Goal: Information Seeking & Learning: Learn about a topic

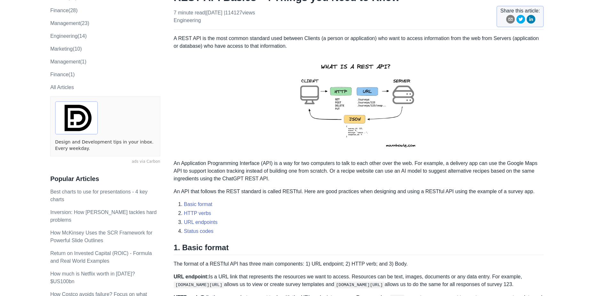
scroll to position [64, 0]
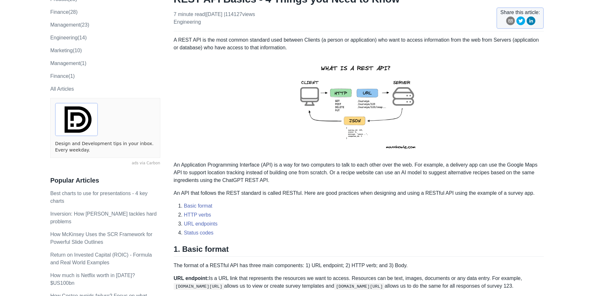
drag, startPoint x: 224, startPoint y: 231, endPoint x: 222, endPoint y: 236, distance: 5.0
click at [222, 236] on li "Status codes" at bounding box center [364, 233] width 360 height 8
drag, startPoint x: 226, startPoint y: 235, endPoint x: 239, endPoint y: 236, distance: 12.8
click at [239, 236] on li "Status codes" at bounding box center [364, 233] width 360 height 8
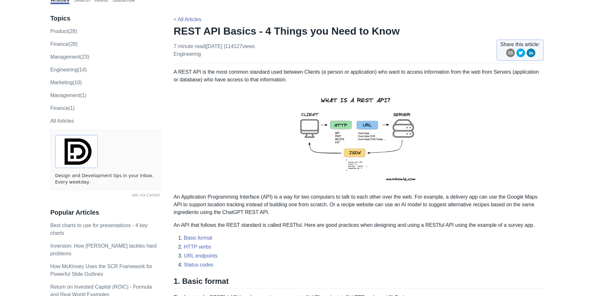
scroll to position [0, 0]
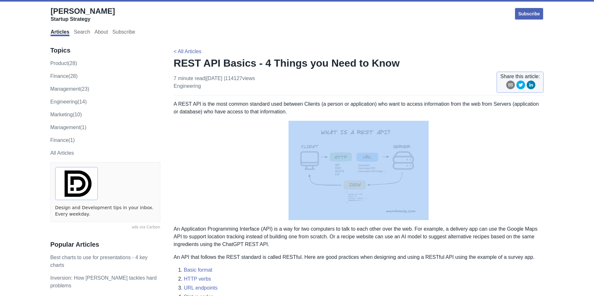
drag, startPoint x: 281, startPoint y: 114, endPoint x: 286, endPoint y: 119, distance: 6.4
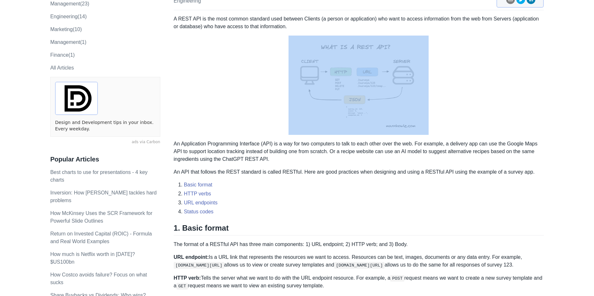
scroll to position [96, 0]
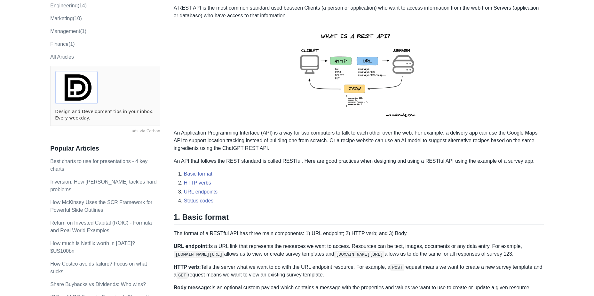
click at [294, 161] on p "An API that follows the REST standard is called RESTful. Here are good practice…" at bounding box center [359, 161] width 370 height 8
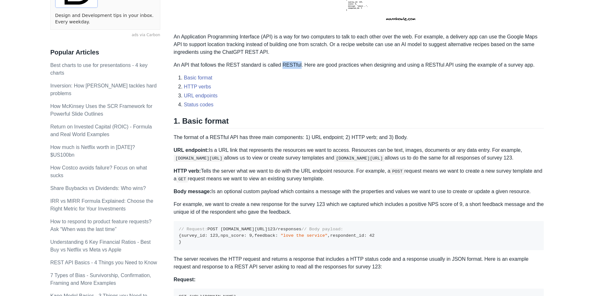
scroll to position [224, 0]
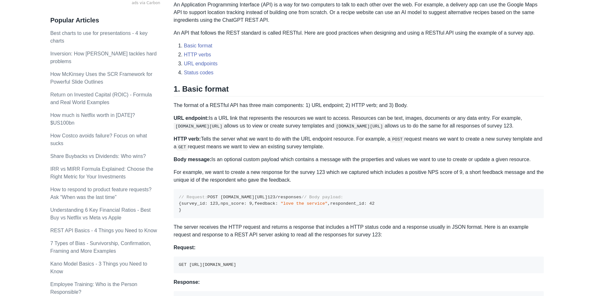
click at [392, 101] on p "The format of a RESTful API has three main components: 1) URL endpoint; 2) HTTP…" at bounding box center [359, 105] width 370 height 8
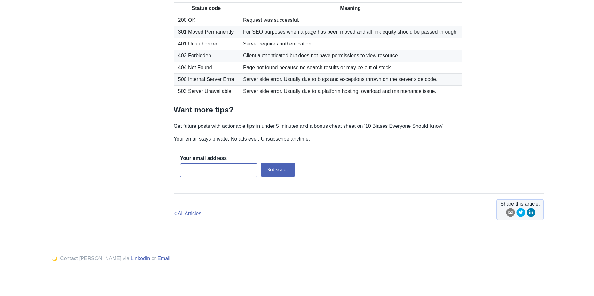
scroll to position [1024, 0]
